Goal: Subscribe to service/newsletter

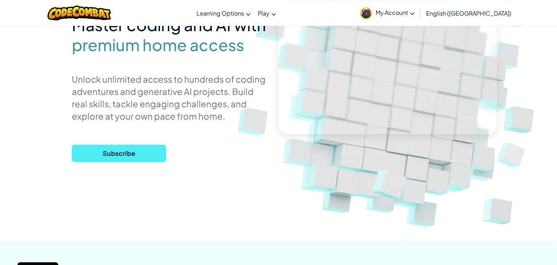
scroll to position [77, 0]
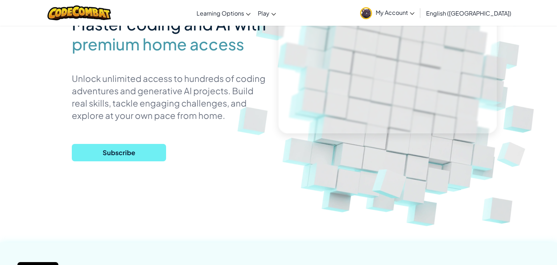
click at [146, 154] on span "Subscribe" at bounding box center [119, 152] width 94 height 17
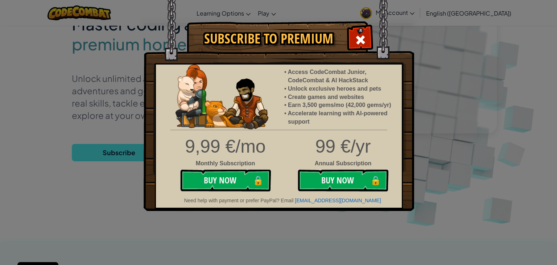
click at [557, 144] on div "Subscribe to Premium Access CodeCombat Junior, CodeCombat & AI HackStack Unlock…" at bounding box center [278, 132] width 557 height 265
click at [375, 41] on img at bounding box center [279, 105] width 271 height 211
click at [367, 44] on div at bounding box center [360, 39] width 23 height 23
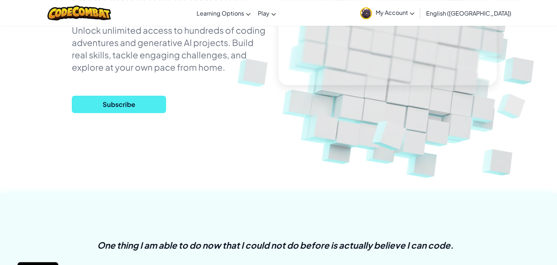
scroll to position [0, 0]
